Goal: Transaction & Acquisition: Purchase product/service

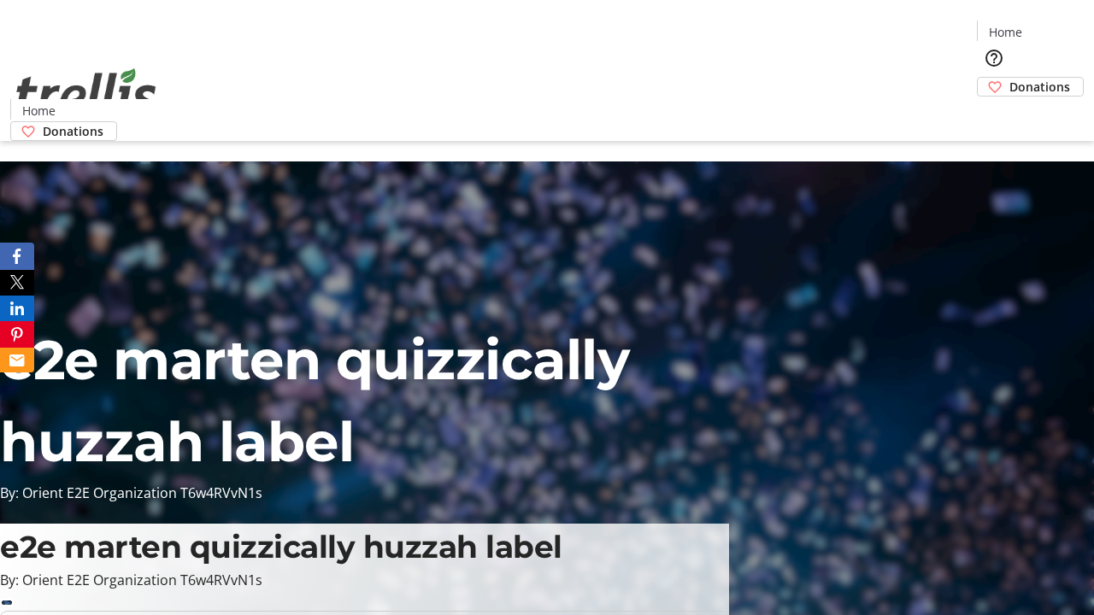
click at [1009, 78] on span "Donations" at bounding box center [1039, 87] width 61 height 18
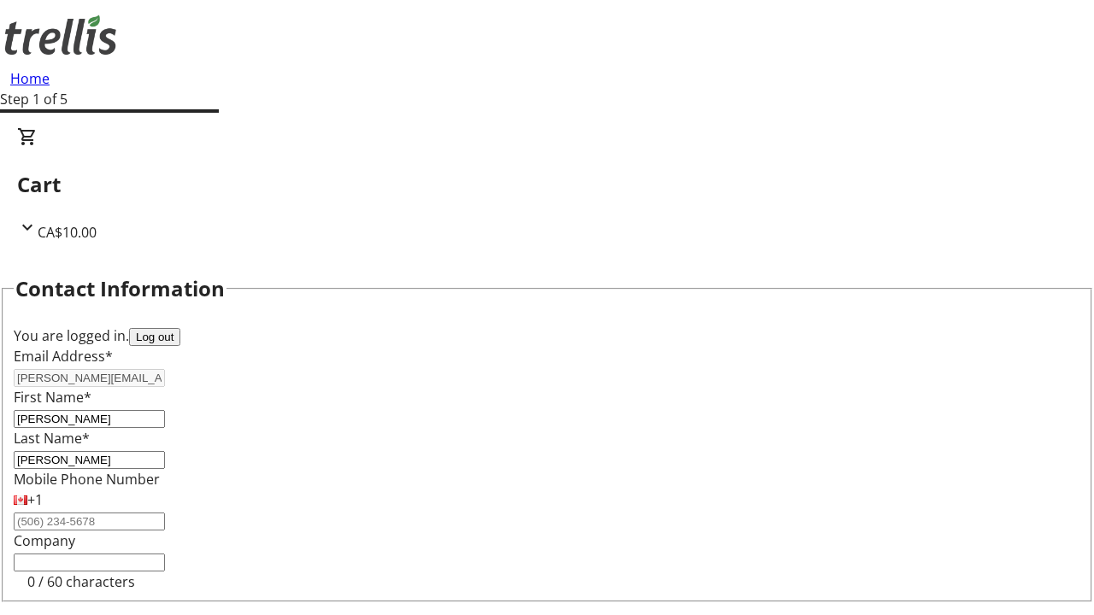
select select "CA"
select select "BC"
type input "Kelowna"
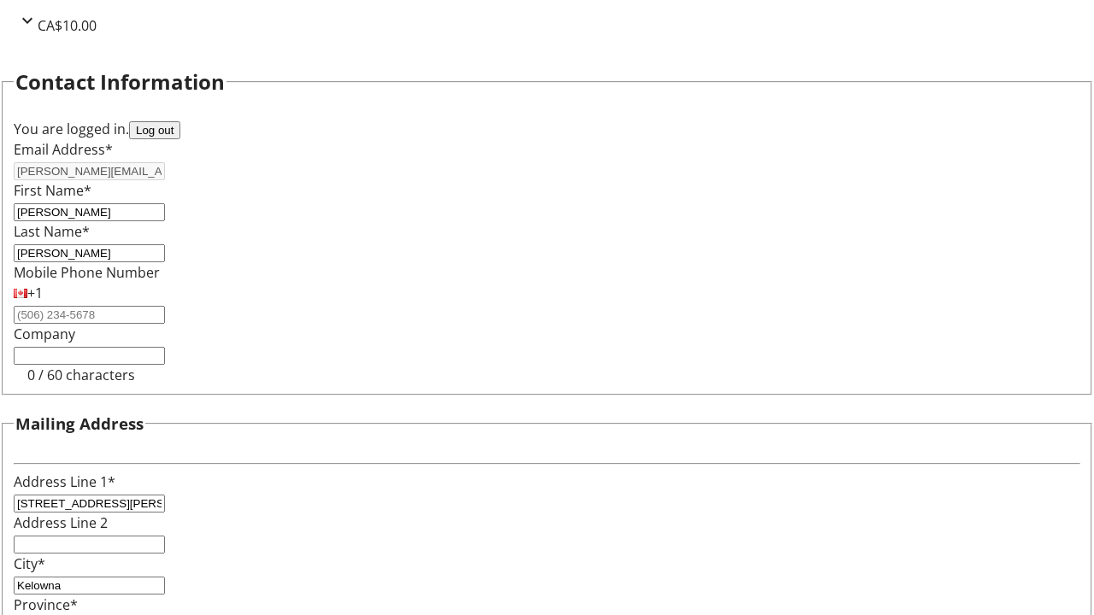
type input "V1Y 0C2"
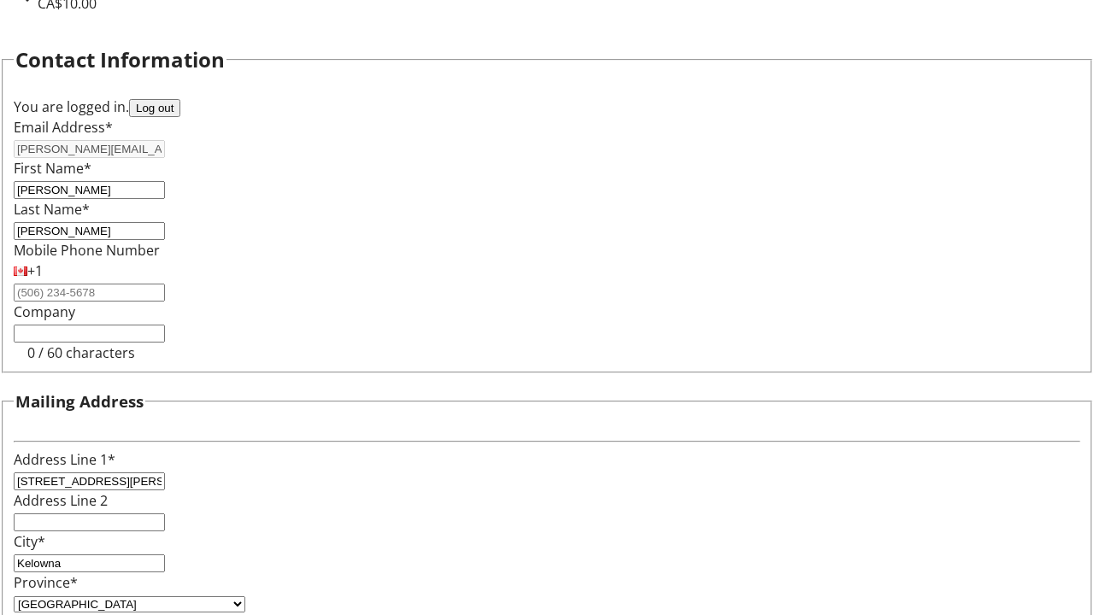
scroll to position [0, 0]
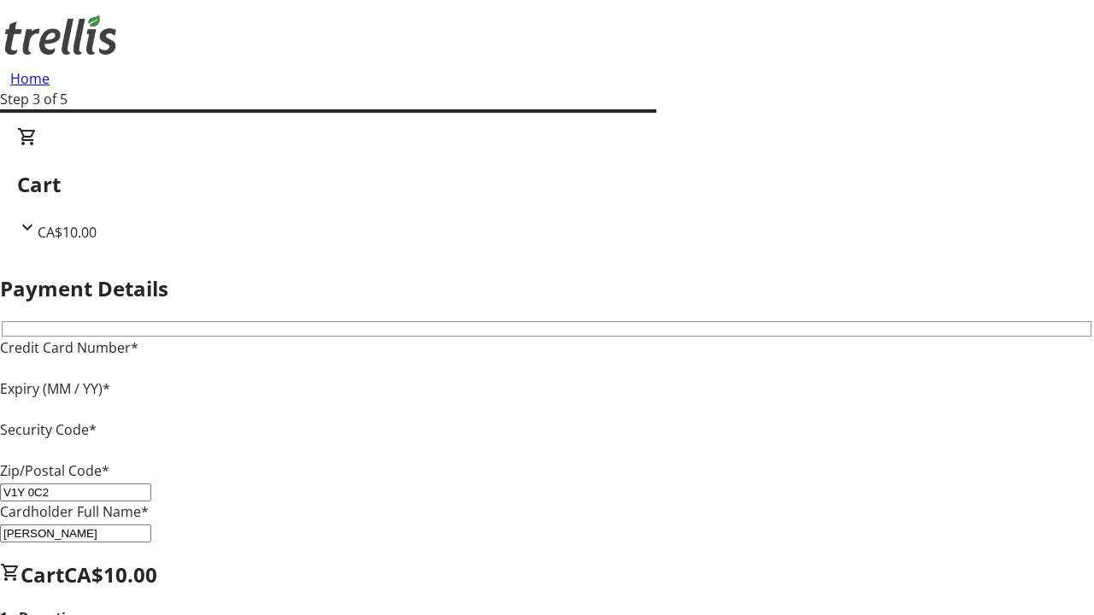
type input "V1Y 0C2"
